Goal: Transaction & Acquisition: Obtain resource

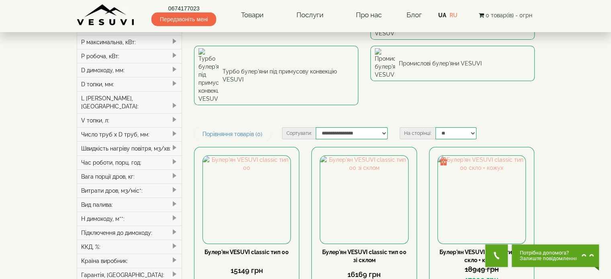
scroll to position [145, 0]
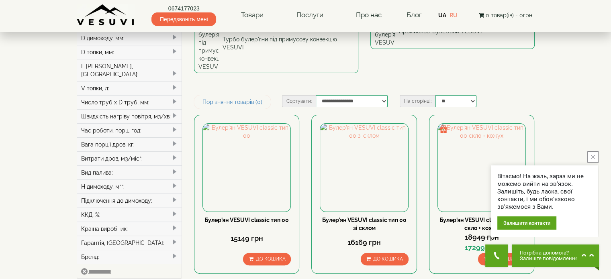
click at [591, 158] on icon "close button" at bounding box center [592, 157] width 4 height 4
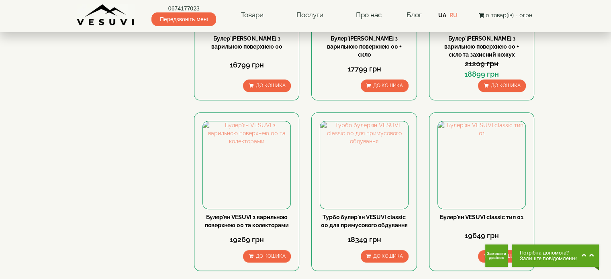
scroll to position [853, 0]
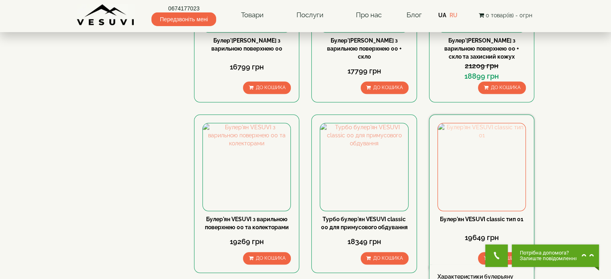
click at [502, 123] on img at bounding box center [482, 167] width 88 height 88
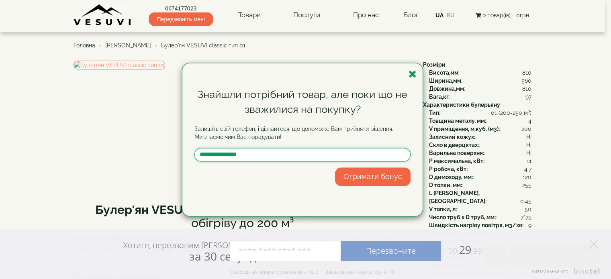
click at [250, 152] on input "text" at bounding box center [302, 155] width 216 height 14
type input "**********"
click at [355, 175] on button "Отримати бонус" at bounding box center [372, 176] width 75 height 18
